Goal: Communication & Community: Answer question/provide support

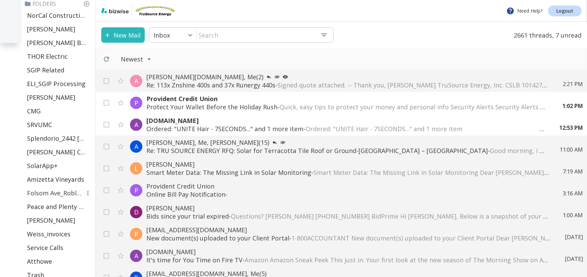
scroll to position [297, 0]
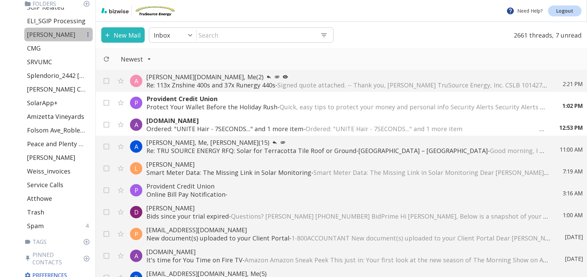
click at [53, 35] on p "[PERSON_NAME]" at bounding box center [51, 34] width 48 height 8
type input "35"
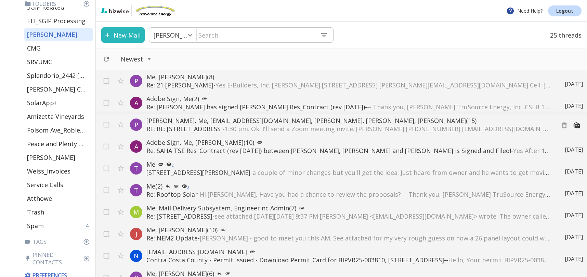
click at [356, 130] on span "1:30 pm. Ok. I'll send a Zoom meeting invite. [PERSON_NAME] [PHONE_NUMBER] [EMA…" at bounding box center [560, 129] width 670 height 8
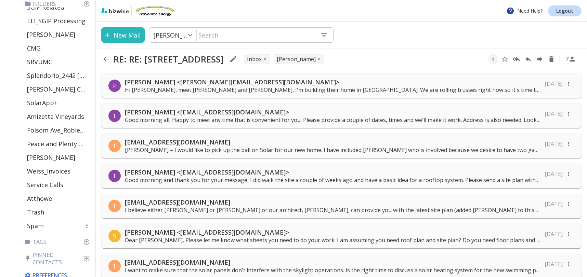
scroll to position [2, 0]
click at [411, 146] on p "[EMAIL_ADDRESS][DOMAIN_NAME]" at bounding box center [333, 143] width 416 height 8
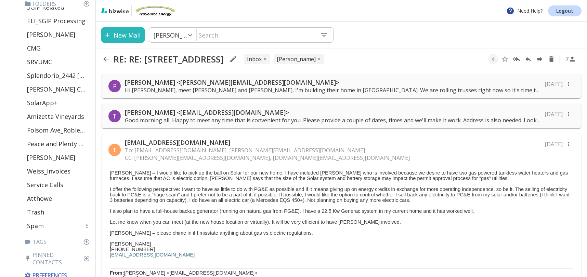
click at [413, 122] on p "Good morning all, Happy to meet any time that is convenient for you. Please pro…" at bounding box center [333, 121] width 416 height 8
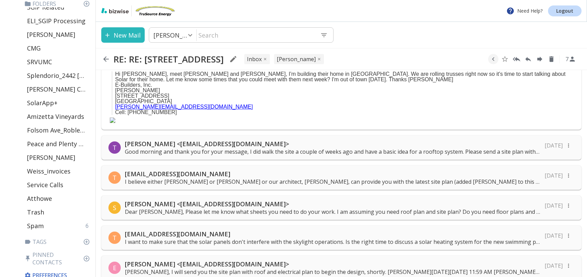
scroll to position [622, 0]
click at [310, 238] on p "I want to make sure that the solar panels don't interfere with the skylight ope…" at bounding box center [333, 242] width 416 height 8
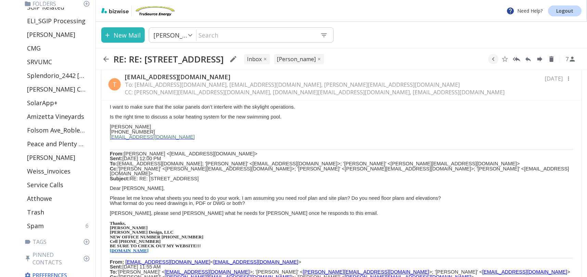
scroll to position [788, 0]
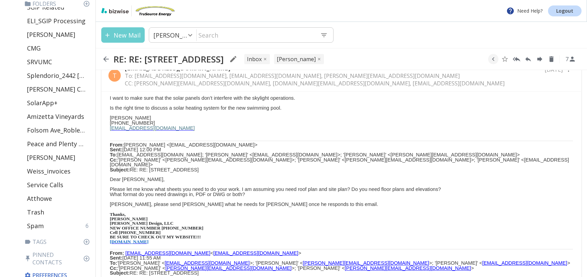
click at [129, 36] on button "New Mail" at bounding box center [122, 34] width 43 height 15
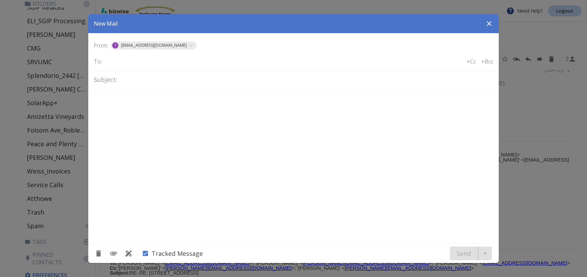
type textarea "<div class="bizwise_content"></div><div class="gmail_signature"><br>--<br><p>Th…"
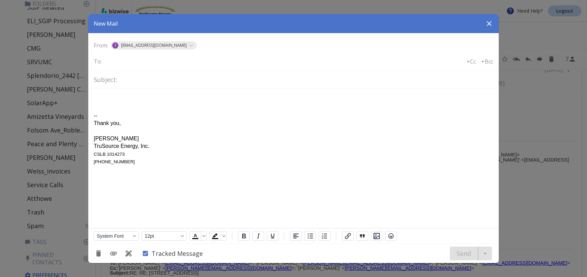
scroll to position [0, 0]
type input "m"
click at [489, 23] on icon "button" at bounding box center [489, 24] width 8 height 8
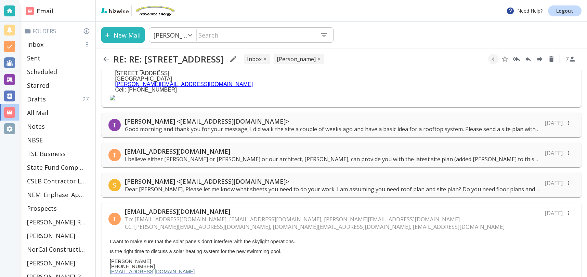
scroll to position [635, 0]
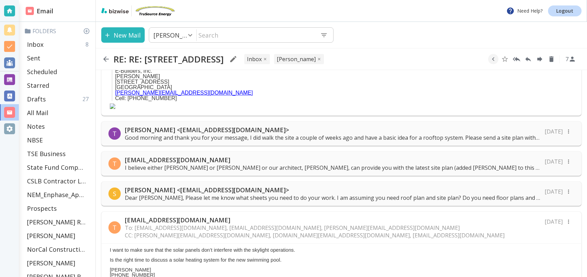
click at [375, 194] on p "Dear [PERSON_NAME], Please let me know what sheets you need to do your work. I …" at bounding box center [333, 198] width 416 height 8
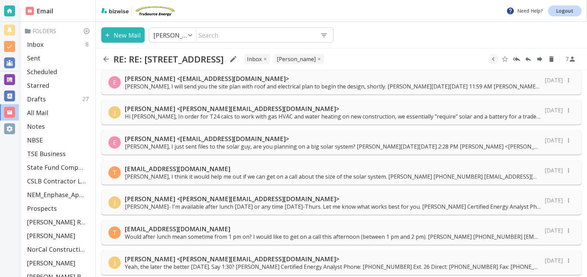
scroll to position [2404, 0]
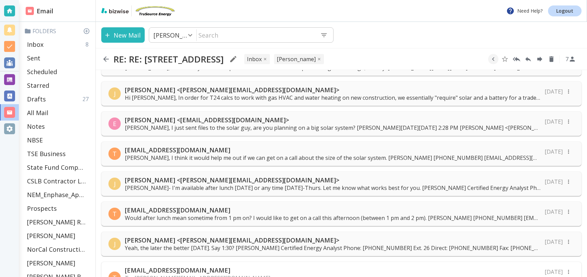
click at [374, 154] on p "[PERSON_NAME], I think it would help me out if we can get on a call about the s…" at bounding box center [333, 158] width 416 height 8
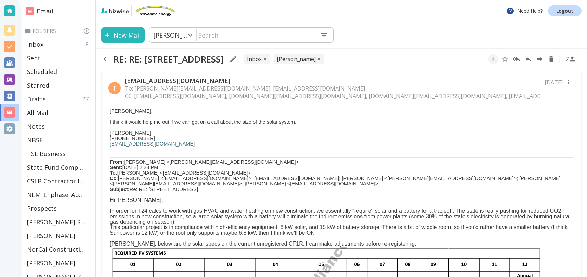
scroll to position [2473, 0]
click at [346, 160] on p "From: [PERSON_NAME] <[PERSON_NAME][EMAIL_ADDRESS][DOMAIN_NAME]> Sent: [DATE] 2:…" at bounding box center [341, 176] width 463 height 33
click at [238, 193] on p at bounding box center [341, 195] width 463 height 5
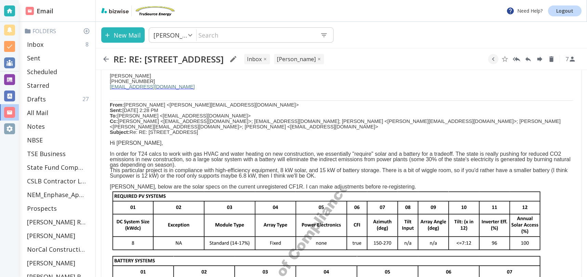
scroll to position [2508, 0]
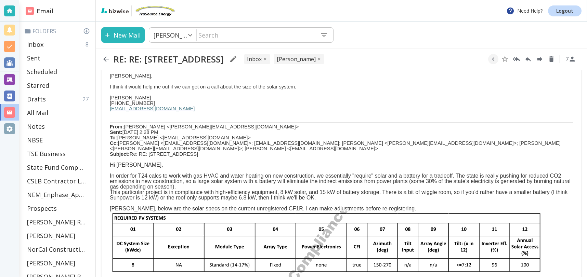
drag, startPoint x: 107, startPoint y: 94, endPoint x: 430, endPoint y: 255, distance: 360.8
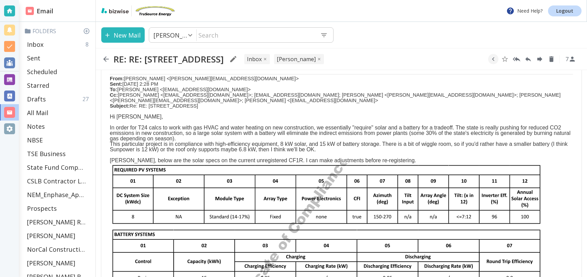
scroll to position [2556, 0]
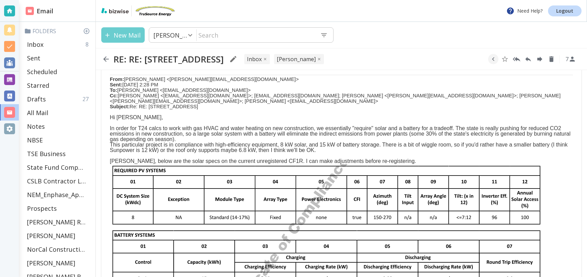
click at [122, 38] on button "New Mail" at bounding box center [122, 34] width 43 height 15
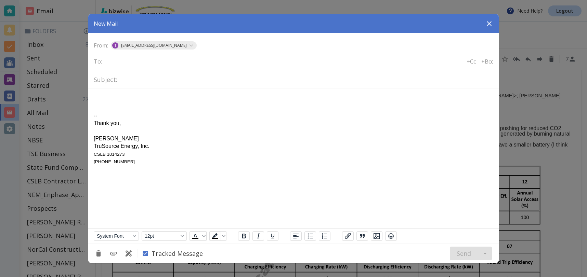
scroll to position [0, 0]
click at [106, 95] on body "-- Thank you, [PERSON_NAME] TruSource Energy, Inc. CSLB 1014273 [PHONE_NUMBER]" at bounding box center [294, 130] width 400 height 72
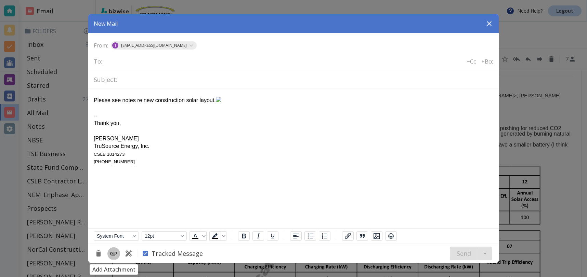
click at [113, 253] on icon "Add Attachment" at bounding box center [113, 254] width 8 height 8
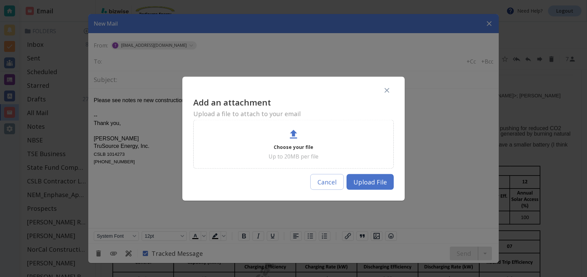
click at [297, 144] on p "Choose your file" at bounding box center [294, 147] width 40 height 8
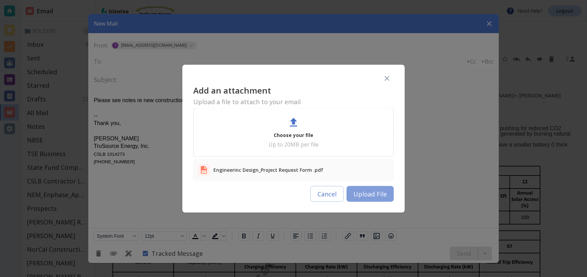
drag, startPoint x: 369, startPoint y: 195, endPoint x: 291, endPoint y: 114, distance: 111.5
click at [369, 195] on button "Upload File" at bounding box center [370, 194] width 47 height 16
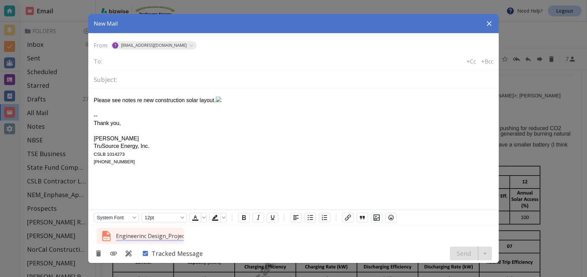
click at [357, 4] on div at bounding box center [293, 138] width 587 height 277
click at [290, 239] on div "Engineerinc Design_Project Request Form .pdf" at bounding box center [293, 234] width 411 height 19
click at [148, 235] on p "Engineerinc Design_Project Request Form .pdf" at bounding box center [141, 237] width 51 height 8
click at [178, 237] on icon "button" at bounding box center [177, 237] width 8 height 8
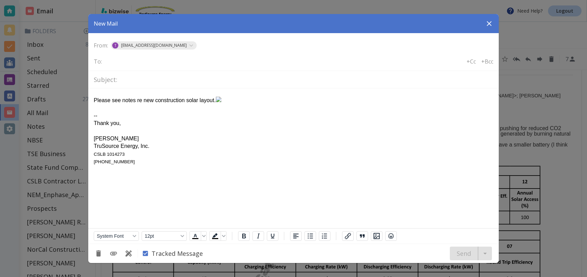
scroll to position [0, 1]
click at [492, 23] on icon "button" at bounding box center [489, 24] width 8 height 8
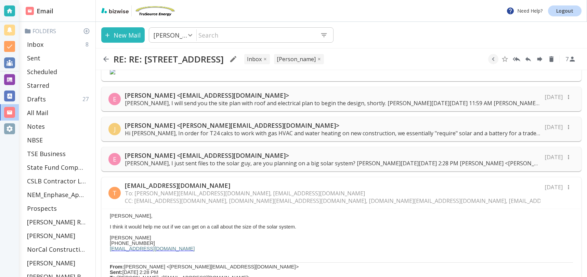
scroll to position [2368, 0]
click at [406, 160] on p "[PERSON_NAME], I just sent files to the solar guy, are you planning on a big so…" at bounding box center [333, 164] width 416 height 8
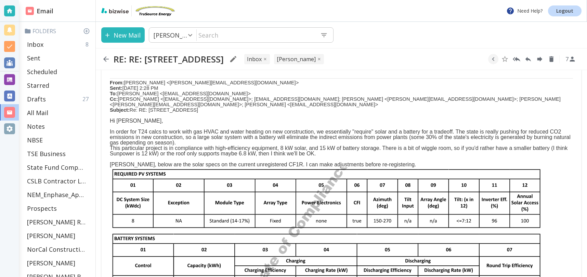
scroll to position [2691, 0]
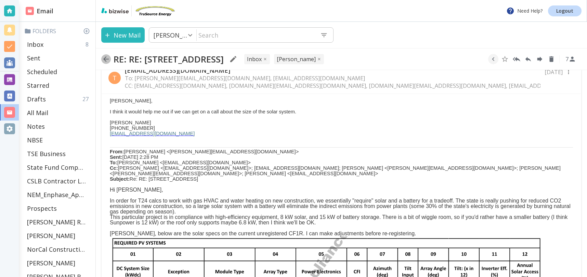
click at [110, 57] on icon "button" at bounding box center [106, 59] width 8 height 8
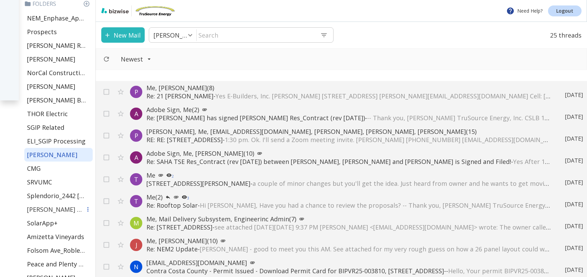
scroll to position [179, 0]
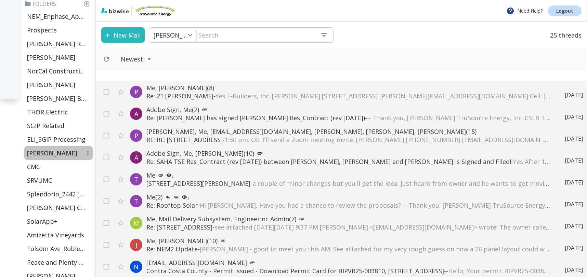
click at [58, 153] on p "[PERSON_NAME]" at bounding box center [52, 153] width 50 height 8
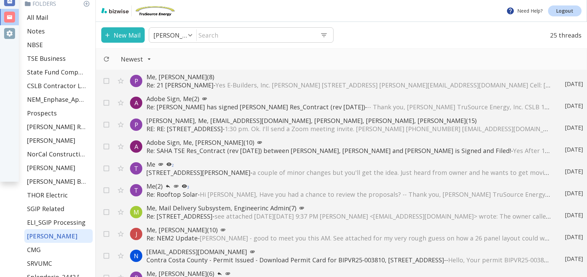
scroll to position [0, 0]
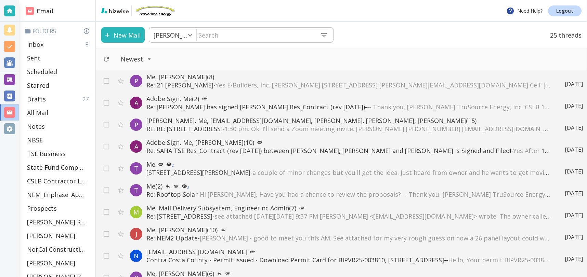
click at [34, 113] on p "All Mail" at bounding box center [37, 113] width 21 height 8
type input "5"
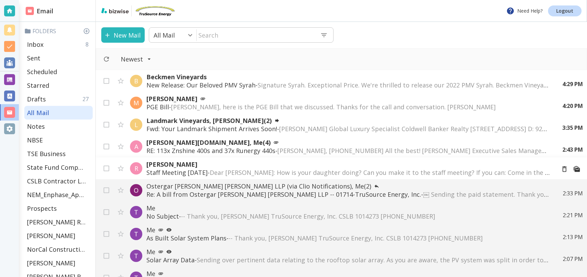
click at [286, 170] on span "Dear [PERSON_NAME]: How is your daughter doing? Can you make it to the staff me…" at bounding box center [544, 173] width 669 height 8
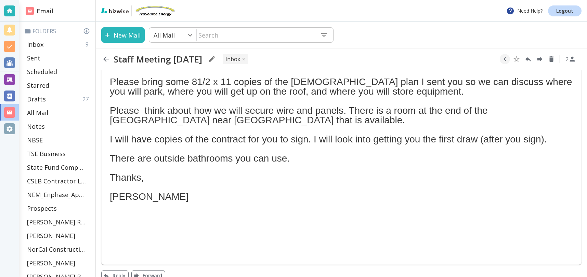
scroll to position [115, 0]
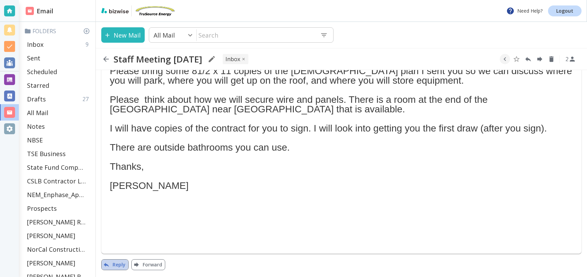
click at [120, 265] on button "Reply" at bounding box center [114, 265] width 27 height 11
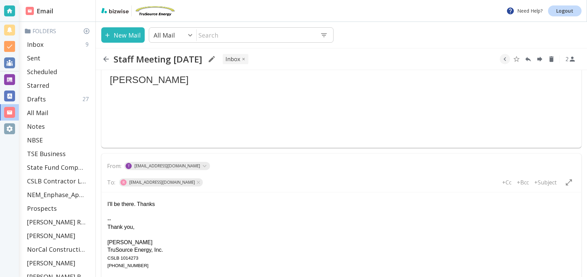
scroll to position [223, 0]
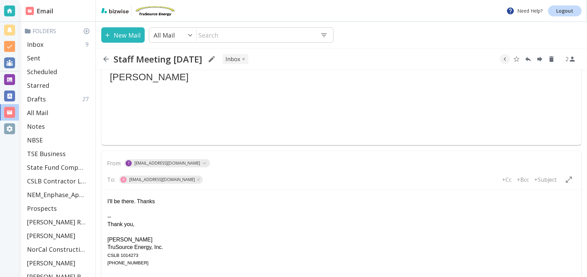
click at [108, 200] on div "I'll be there. Thanks" at bounding box center [341, 202] width 468 height 8
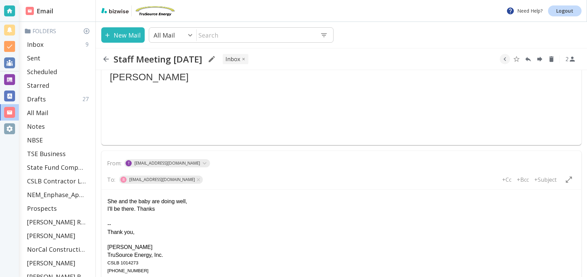
click at [207, 200] on div "She and the baby are doing well," at bounding box center [341, 202] width 468 height 8
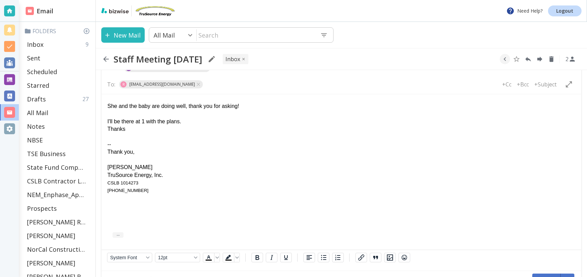
scroll to position [339, 0]
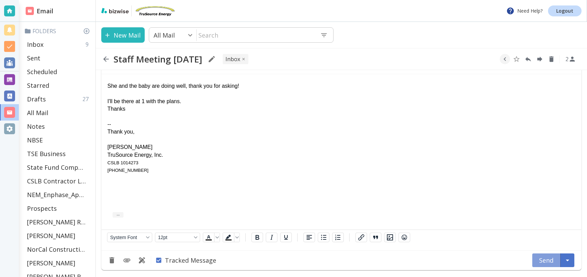
click at [542, 260] on button "Send" at bounding box center [546, 261] width 28 height 14
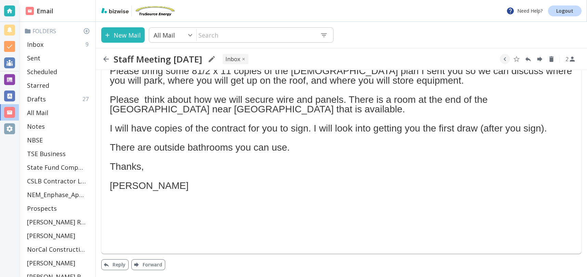
scroll to position [115, 0]
click at [42, 44] on p "Inbox" at bounding box center [35, 44] width 16 height 8
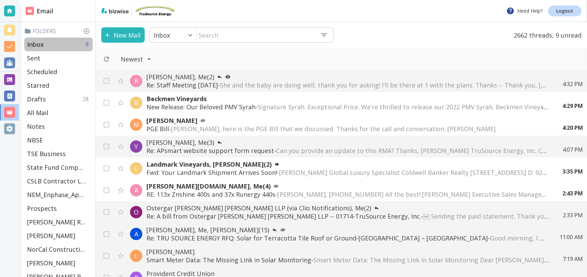
click at [50, 43] on div "Inbox 9" at bounding box center [58, 45] width 68 height 14
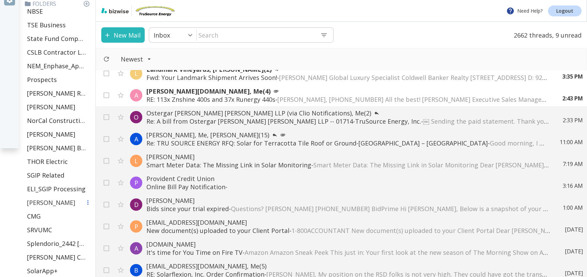
scroll to position [129, 0]
click at [56, 202] on p "[PERSON_NAME]" at bounding box center [51, 202] width 48 height 8
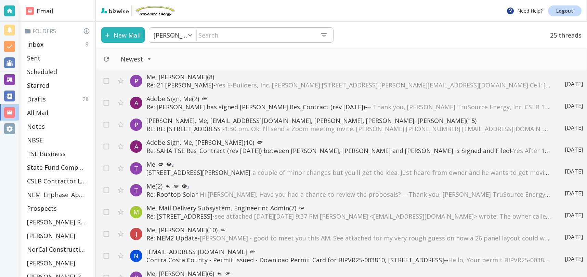
drag, startPoint x: 42, startPoint y: 114, endPoint x: 164, endPoint y: 81, distance: 126.3
click at [42, 114] on p "All Mail" at bounding box center [37, 113] width 21 height 8
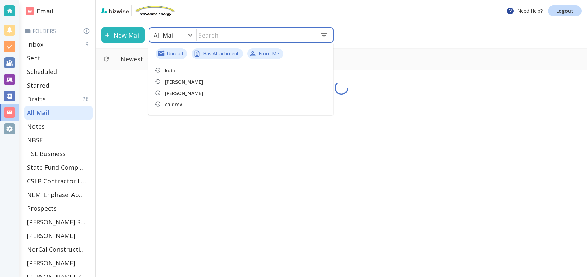
drag, startPoint x: 253, startPoint y: 35, endPoint x: 564, endPoint y: 85, distance: 315.4
click at [253, 36] on input "text" at bounding box center [256, 35] width 118 height 14
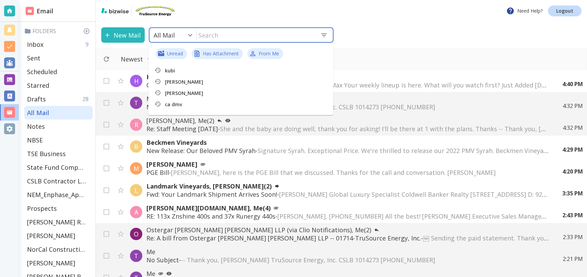
click at [177, 73] on p "kubi" at bounding box center [213, 71] width 96 height 8
type input "0"
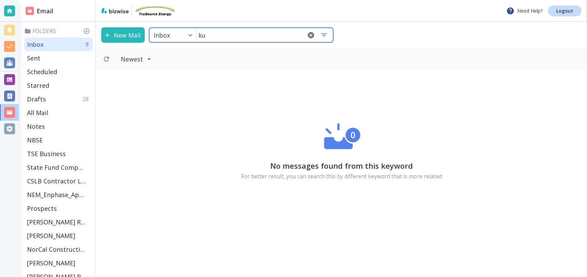
type input "k"
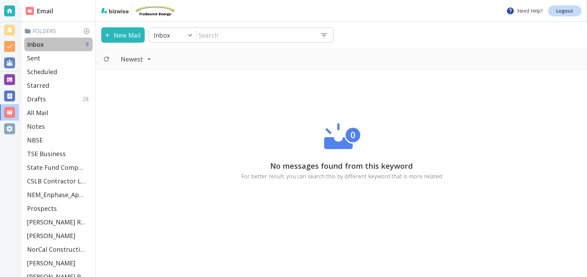
click at [43, 42] on p "Inbox" at bounding box center [35, 44] width 17 height 8
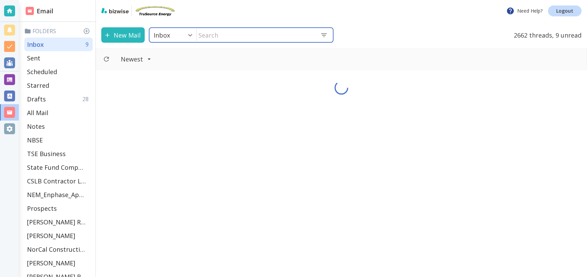
click at [302, 36] on input "text" at bounding box center [256, 35] width 118 height 14
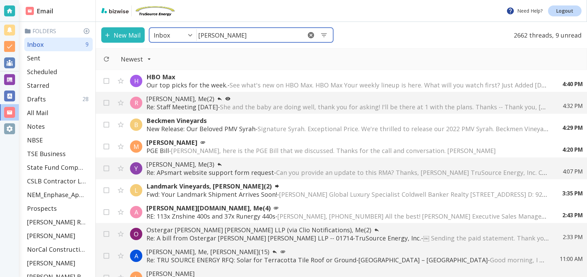
type input "[PERSON_NAME]"
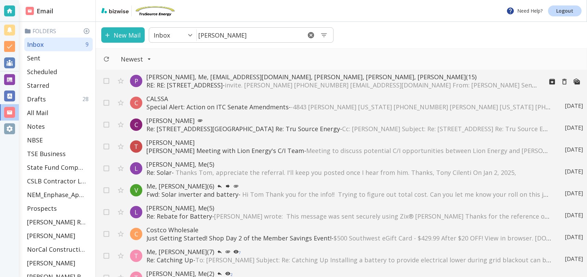
click at [342, 85] on span "invite. [PERSON_NAME] [PHONE_NUMBER] [EMAIL_ADDRESS][DOMAIN_NAME] From: [PERSON…" at bounding box center [422, 85] width 395 height 8
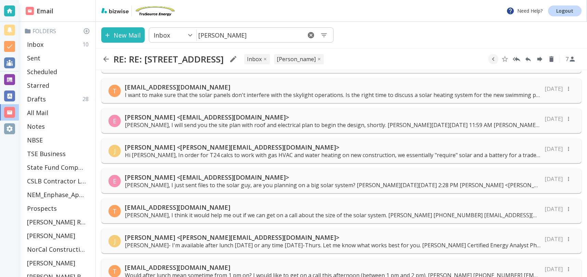
scroll to position [173, 0]
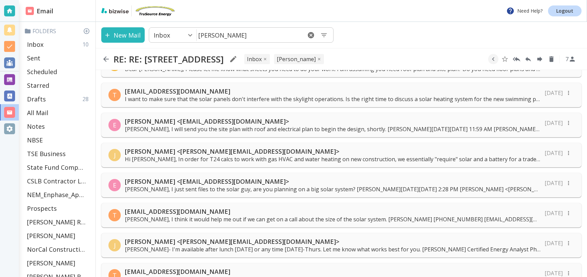
click at [290, 179] on p "[PERSON_NAME] <[EMAIL_ADDRESS][DOMAIN_NAME]>" at bounding box center [333, 182] width 416 height 8
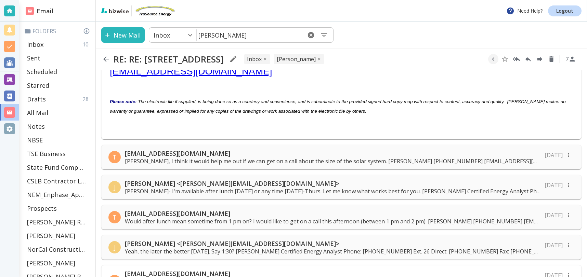
scroll to position [440, 0]
click at [288, 156] on p "[EMAIL_ADDRESS][DOMAIN_NAME]" at bounding box center [333, 153] width 416 height 8
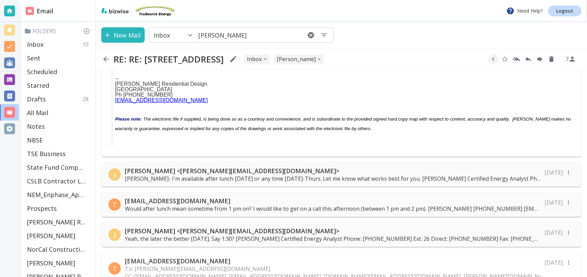
scroll to position [1735, 0]
click at [297, 175] on p "[PERSON_NAME]- I'm available after lunch [DATE] or any time [DATE]-Thurs. Let m…" at bounding box center [333, 179] width 416 height 8
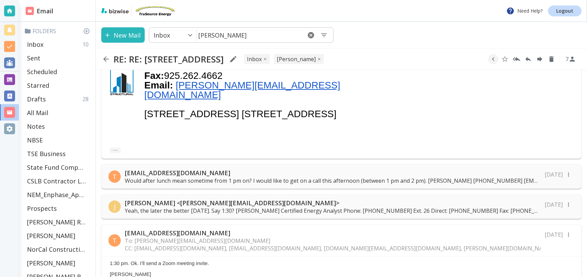
scroll to position [2026, 0]
click at [317, 177] on p "Would after lunch mean sometime from 1 pm on? I would like to get on a call thi…" at bounding box center [333, 181] width 416 height 8
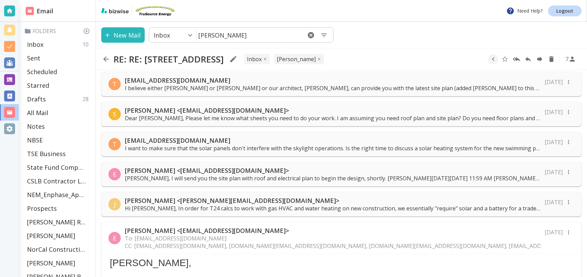
scroll to position [114, 0]
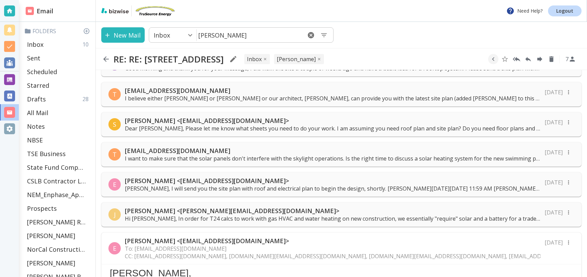
click at [258, 127] on p "Dear [PERSON_NAME], Please let me know what sheets you need to do your work. I …" at bounding box center [333, 129] width 416 height 8
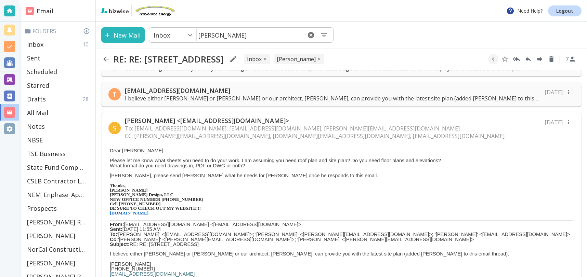
click at [311, 98] on p "I believe either [PERSON_NAME] or [PERSON_NAME] or our architect, [PERSON_NAME]…" at bounding box center [333, 99] width 416 height 8
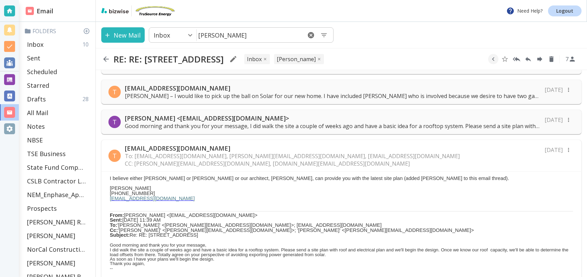
scroll to position [0, 0]
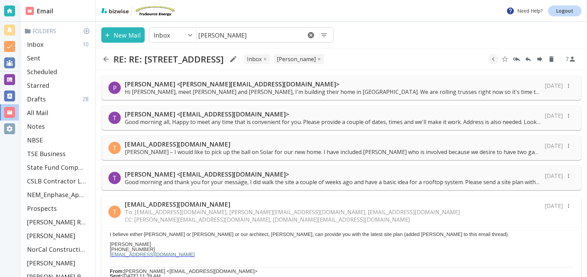
click at [245, 83] on p "[PERSON_NAME] <[PERSON_NAME][EMAIL_ADDRESS][DOMAIN_NAME]>" at bounding box center [333, 84] width 416 height 8
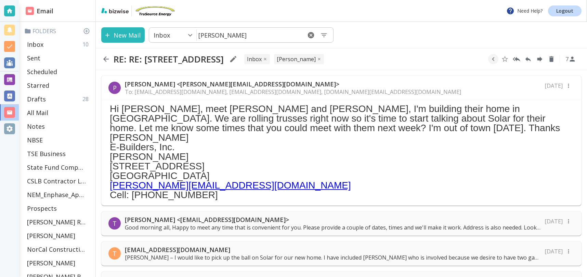
click at [212, 211] on div "T [PERSON_NAME] <[EMAIL_ADDRESS][DOMAIN_NAME]> Good morning all, Happy to meet …" at bounding box center [341, 223] width 480 height 25
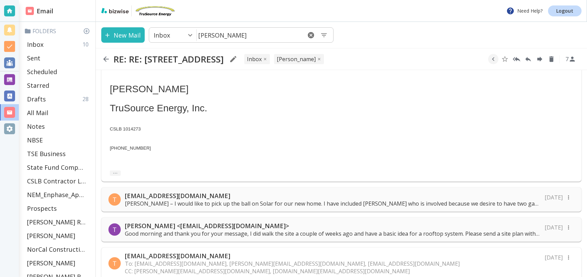
scroll to position [251, 0]
click at [219, 201] on p "[PERSON_NAME] – I would like to pick up the ball on Solar for our new home. I h…" at bounding box center [333, 205] width 416 height 8
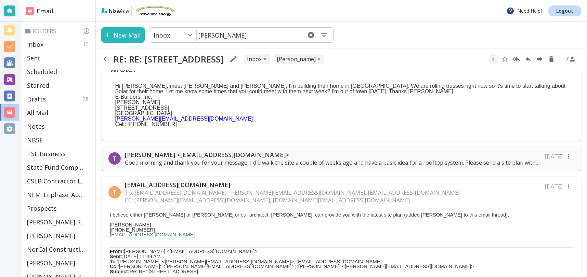
scroll to position [719, 0]
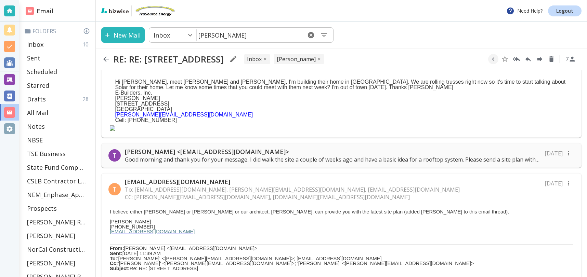
click at [208, 156] on p "Good morning and thank you for your message, I did walk the site a couple of we…" at bounding box center [333, 160] width 416 height 8
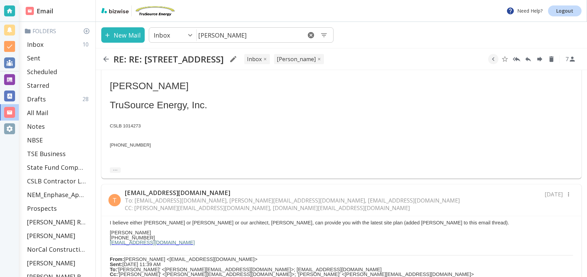
click at [212, 205] on p "CC: [PERSON_NAME][EMAIL_ADDRESS][DOMAIN_NAME], [DOMAIN_NAME][EMAIL_ADDRESS][DOM…" at bounding box center [292, 209] width 335 height 8
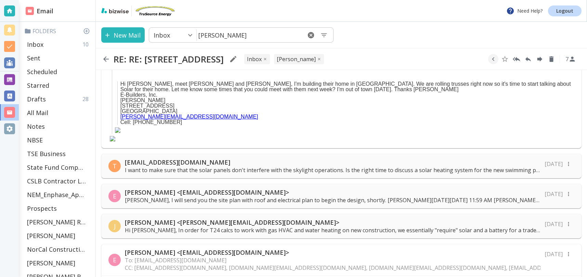
scroll to position [1784, 0]
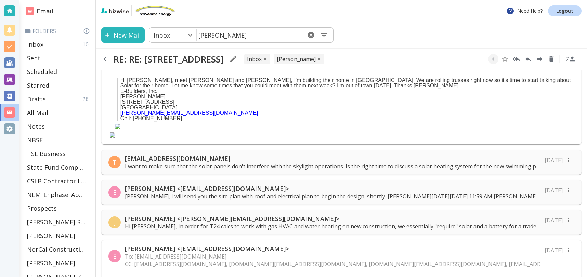
click at [219, 155] on p "[EMAIL_ADDRESS][DOMAIN_NAME]" at bounding box center [333, 159] width 416 height 8
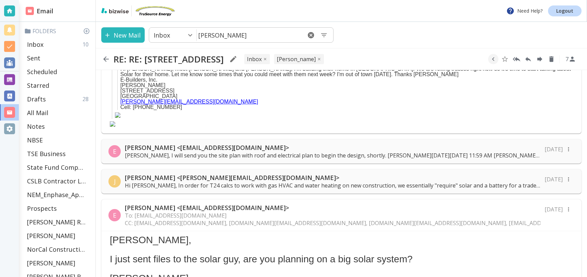
scroll to position [2657, 0]
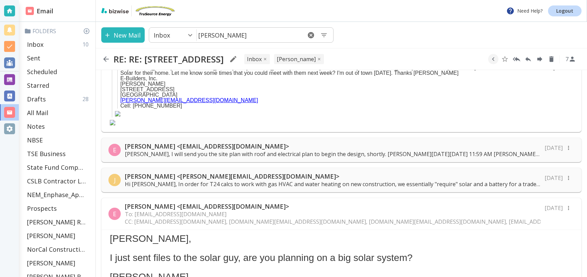
click at [251, 151] on p "[PERSON_NAME], I will send you the site plan with roof and electrical plan to b…" at bounding box center [333, 155] width 416 height 8
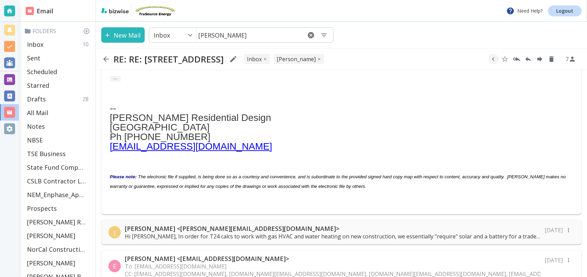
scroll to position [2833, 0]
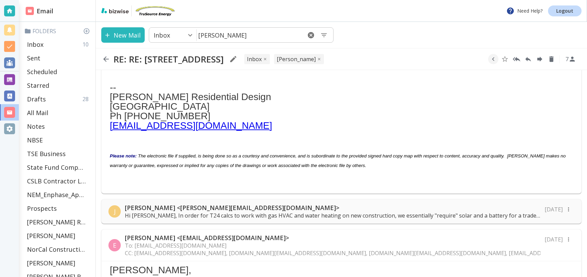
click at [235, 212] on p "Hi [PERSON_NAME], In order for T24 calcs to work with gas HVAC and water heatin…" at bounding box center [333, 216] width 416 height 8
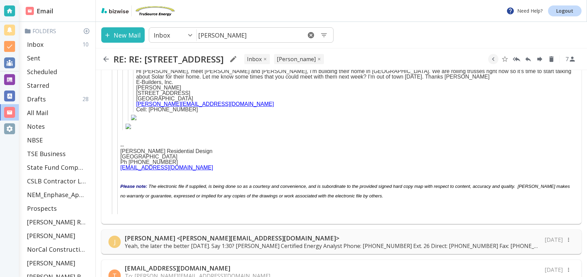
scroll to position [6623, 0]
click at [252, 230] on div "J [PERSON_NAME] <[PERSON_NAME][EMAIL_ADDRESS][DOMAIN_NAME]> Yeah, the later the…" at bounding box center [341, 242] width 480 height 25
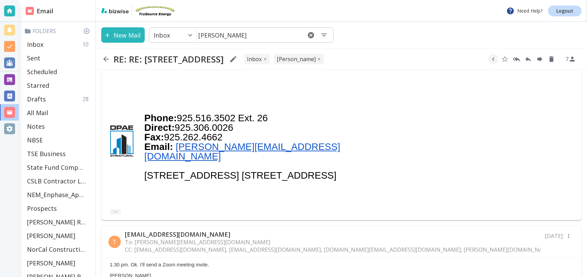
click at [275, 226] on div "T [EMAIL_ADDRESS][DOMAIN_NAME] To: [PERSON_NAME][EMAIL_ADDRESS][DOMAIN_NAME] CC…" at bounding box center [342, 242] width 480 height 32
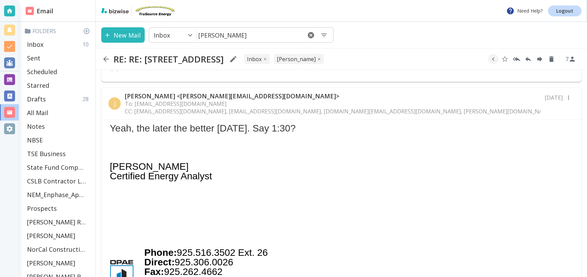
scroll to position [6766, 0]
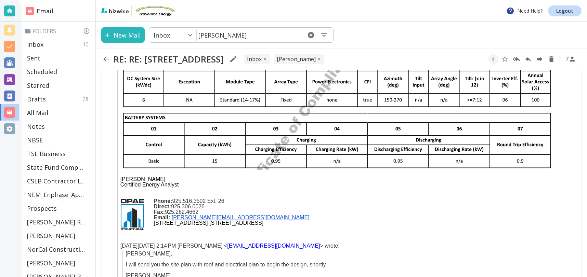
scroll to position [7603, 0]
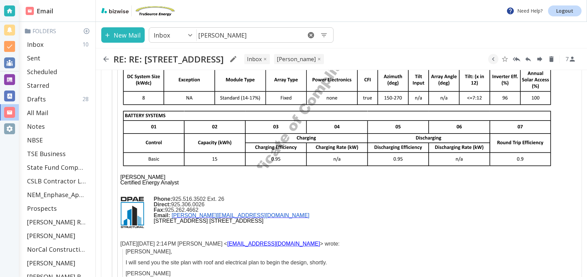
click at [215, 249] on p "[PERSON_NAME]," at bounding box center [349, 251] width 447 height 5
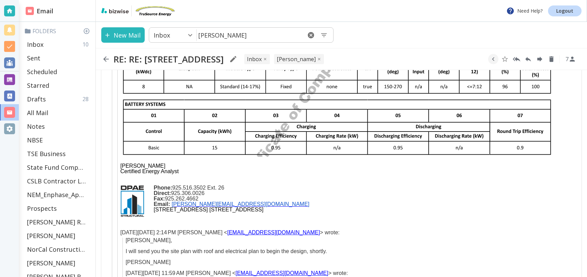
scroll to position [7614, 0]
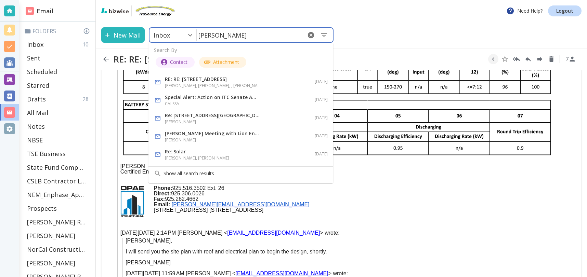
drag, startPoint x: 233, startPoint y: 36, endPoint x: 184, endPoint y: 36, distance: 48.9
click at [178, 35] on div "Inbox 0 ​ [PERSON_NAME] ​" at bounding box center [241, 34] width 185 height 15
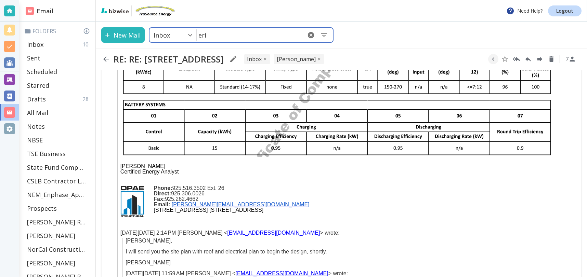
type input "[PERSON_NAME]"
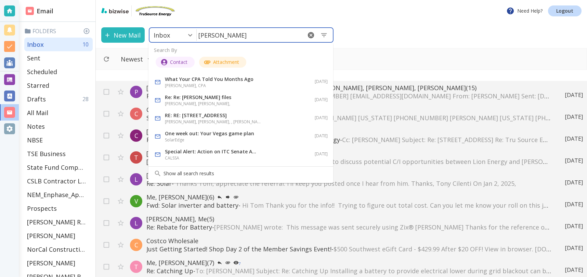
drag, startPoint x: 252, startPoint y: 37, endPoint x: 284, endPoint y: 52, distance: 36.1
click at [252, 37] on input "[PERSON_NAME]" at bounding box center [249, 35] width 105 height 14
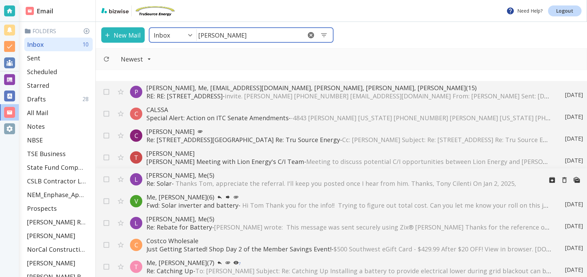
type input "[PERSON_NAME]"
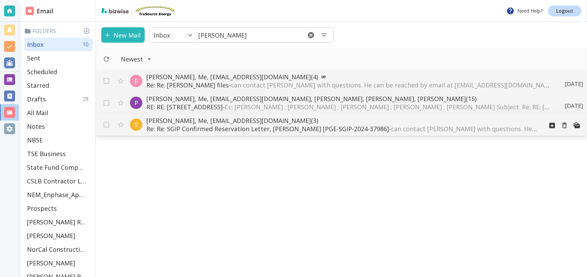
click at [381, 128] on p "Re: Re: SGIP Confirmed Reservation Letter, [PERSON_NAME] [PGE-SGIP-2024-37986] …" at bounding box center [341, 129] width 391 height 8
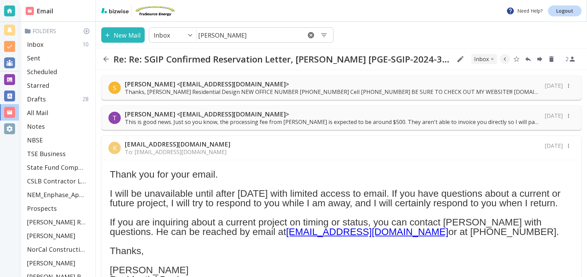
click at [296, 111] on p "[PERSON_NAME] <[EMAIL_ADDRESS][DOMAIN_NAME]>" at bounding box center [333, 114] width 416 height 8
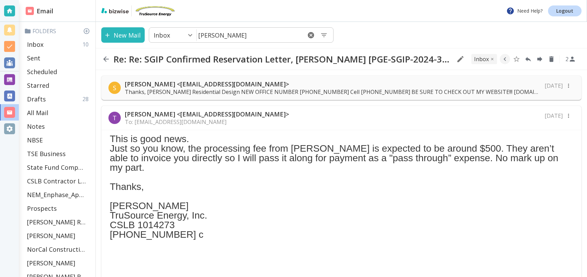
click at [317, 88] on p "Thanks, [PERSON_NAME] Residential Design NEW OFFICE NUMBER [PHONE_NUMBER] Cell …" at bounding box center [333, 92] width 416 height 8
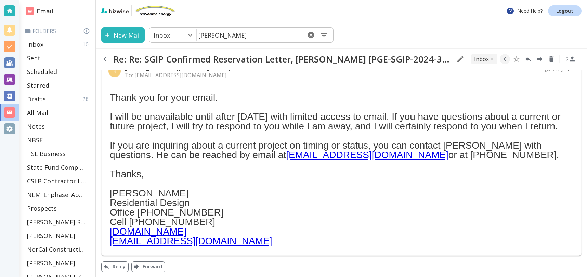
scroll to position [1803, 0]
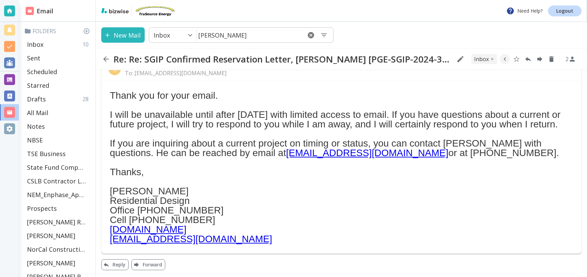
click at [293, 154] on link "[EMAIL_ADDRESS][DOMAIN_NAME]" at bounding box center [367, 153] width 163 height 11
